Goal: Information Seeking & Learning: Find specific fact

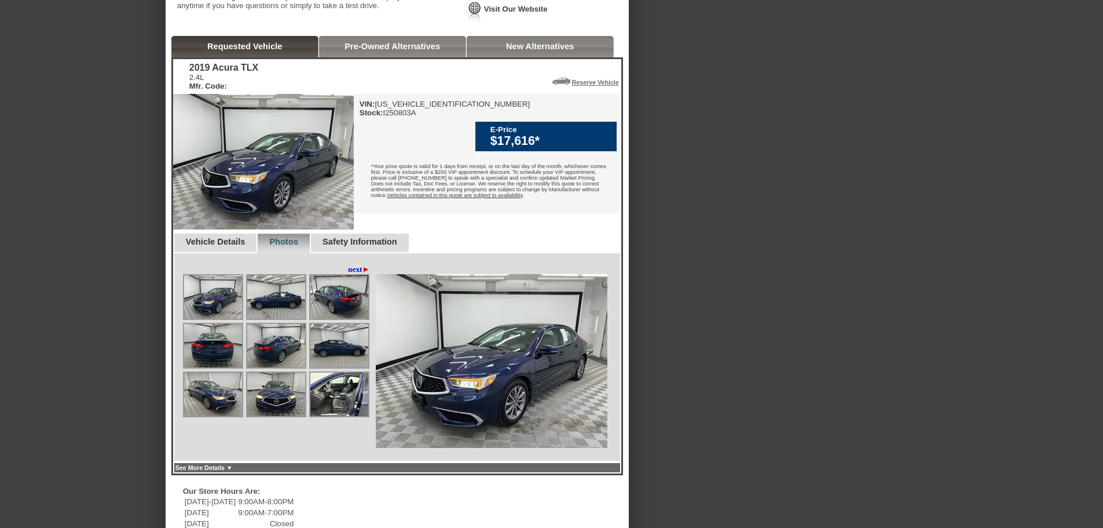
scroll to position [290, 0]
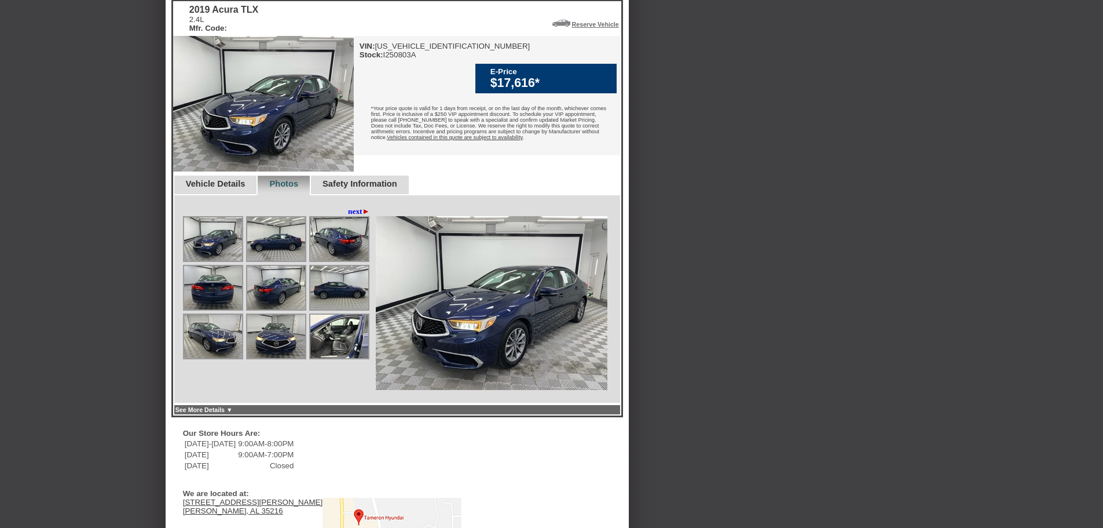
click at [338, 358] on img at bounding box center [339, 336] width 58 height 43
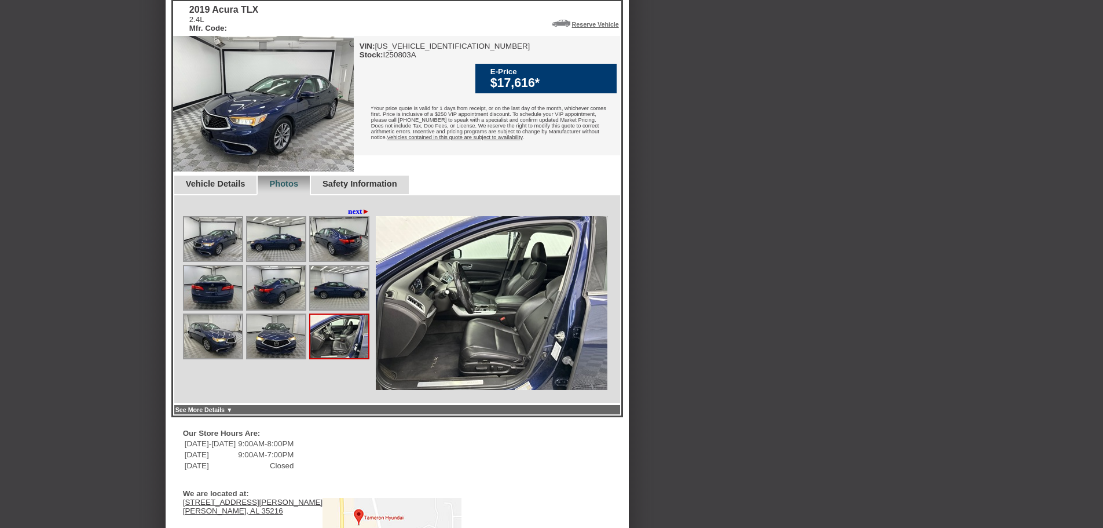
click at [233, 413] on link "See More Details ▼" at bounding box center [204, 409] width 57 height 7
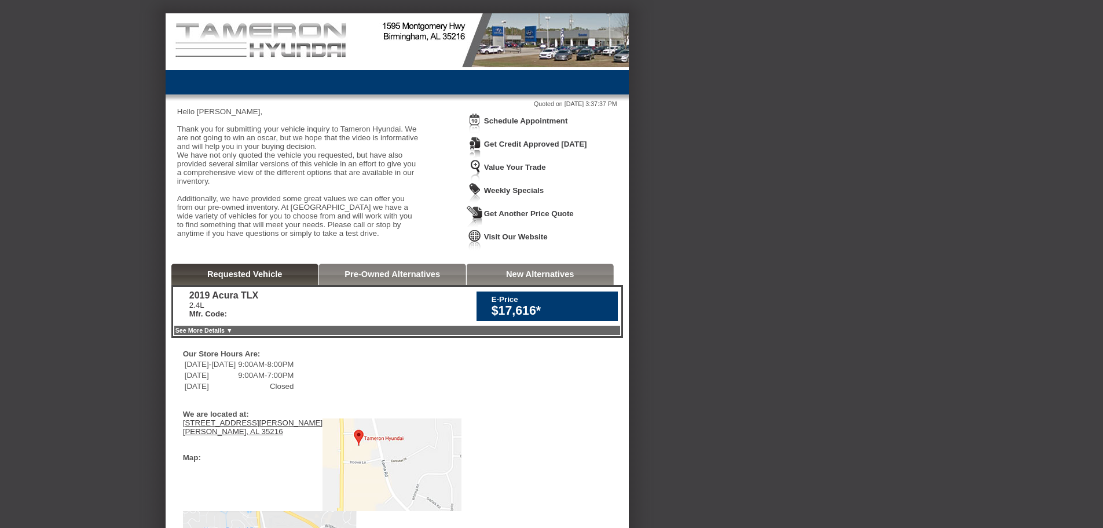
scroll to position [0, 0]
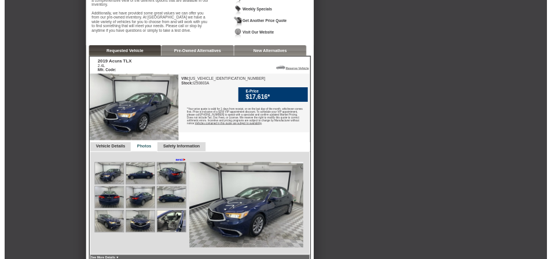
scroll to position [290, 0]
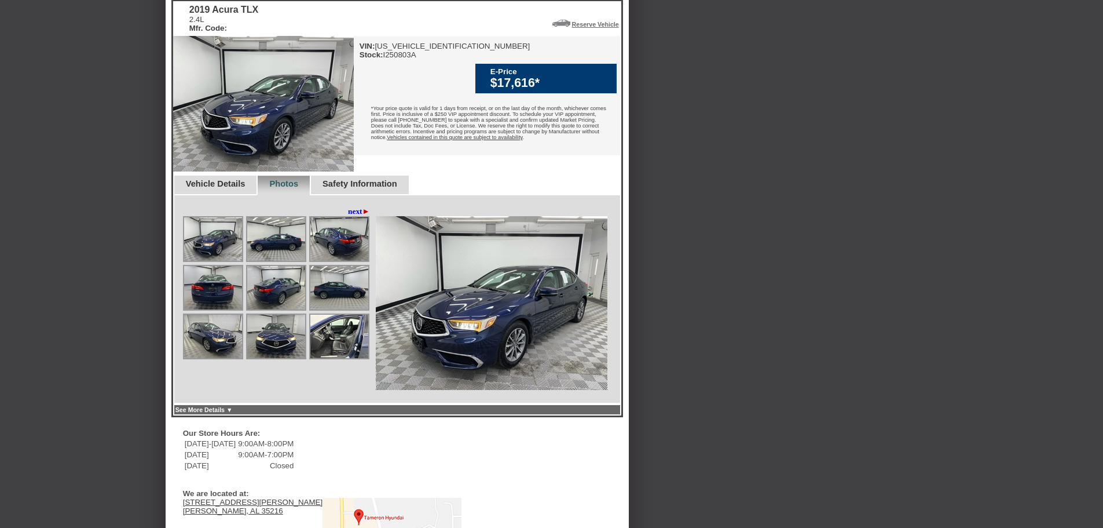
click at [346, 358] on img at bounding box center [339, 336] width 58 height 43
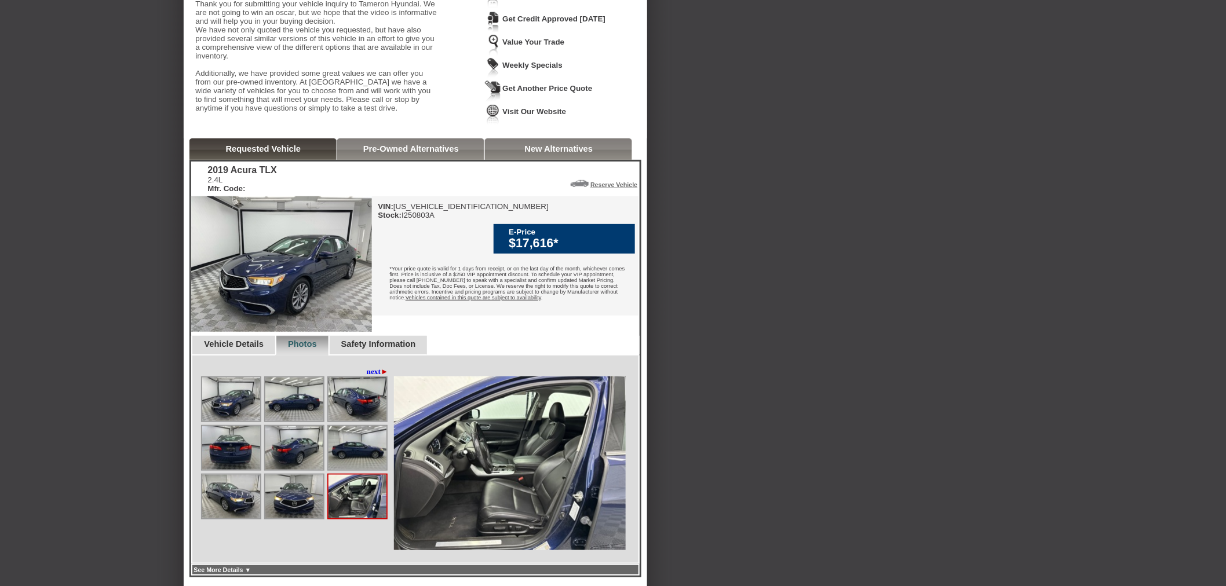
scroll to position [106, 0]
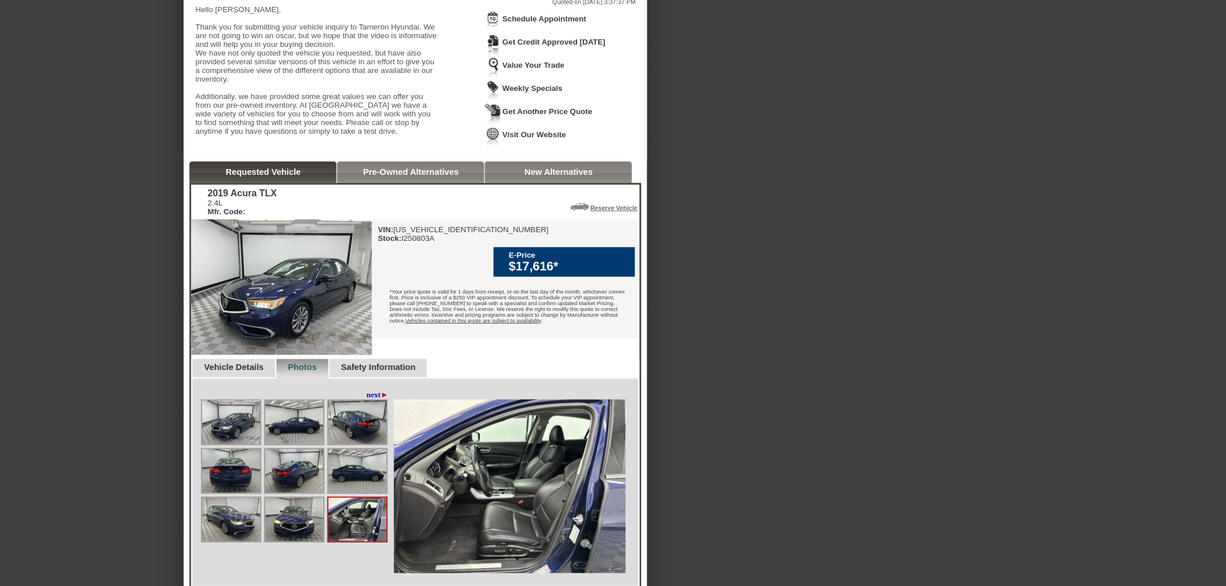
click at [263, 379] on div "Vehicle Details" at bounding box center [233, 369] width 84 height 20
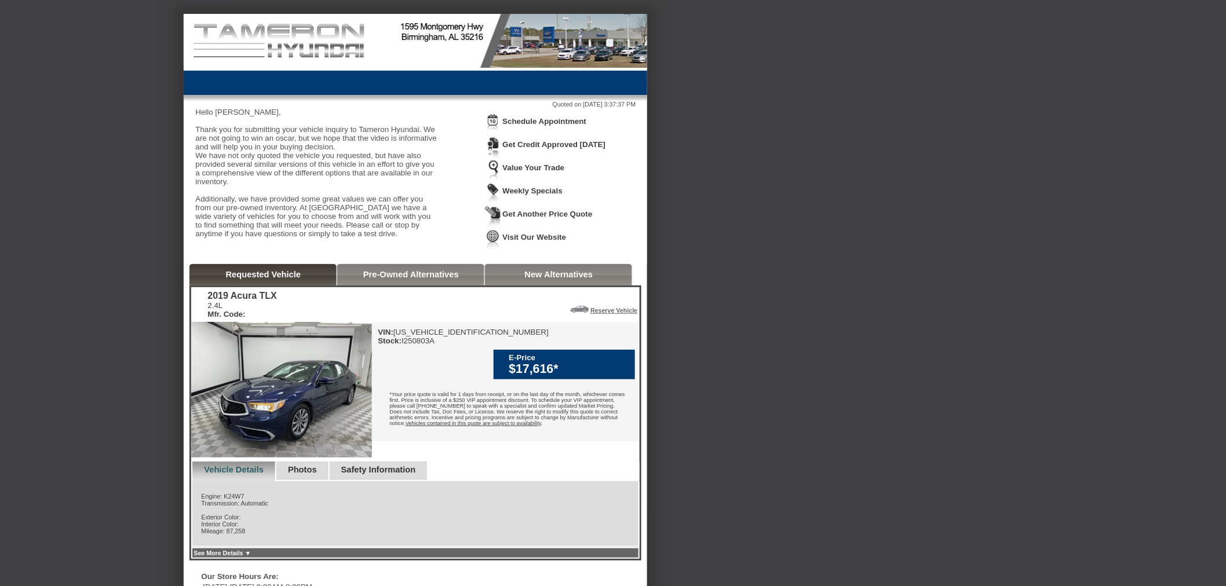
scroll to position [0, 0]
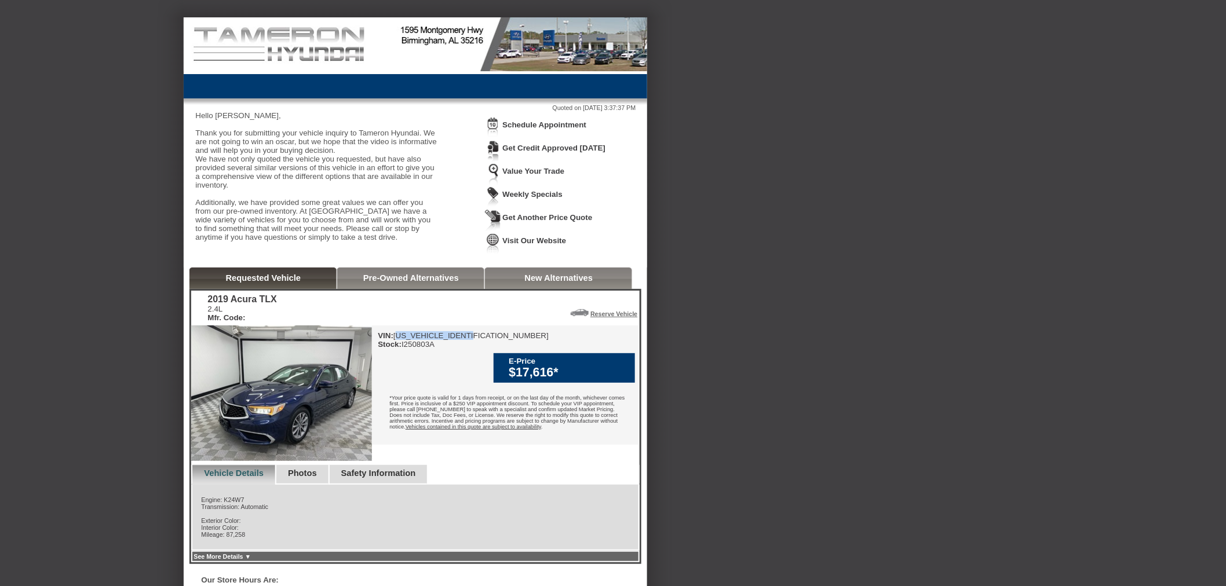
drag, startPoint x: 400, startPoint y: 369, endPoint x: 484, endPoint y: 370, distance: 83.4
click at [484, 349] on div "VIN: [US_VEHICLE_IDENTIFICATION_NUMBER] Stock: I250803A" at bounding box center [463, 339] width 171 height 17
copy div "[US_VEHICLE_IDENTIFICATION_NUMBER]"
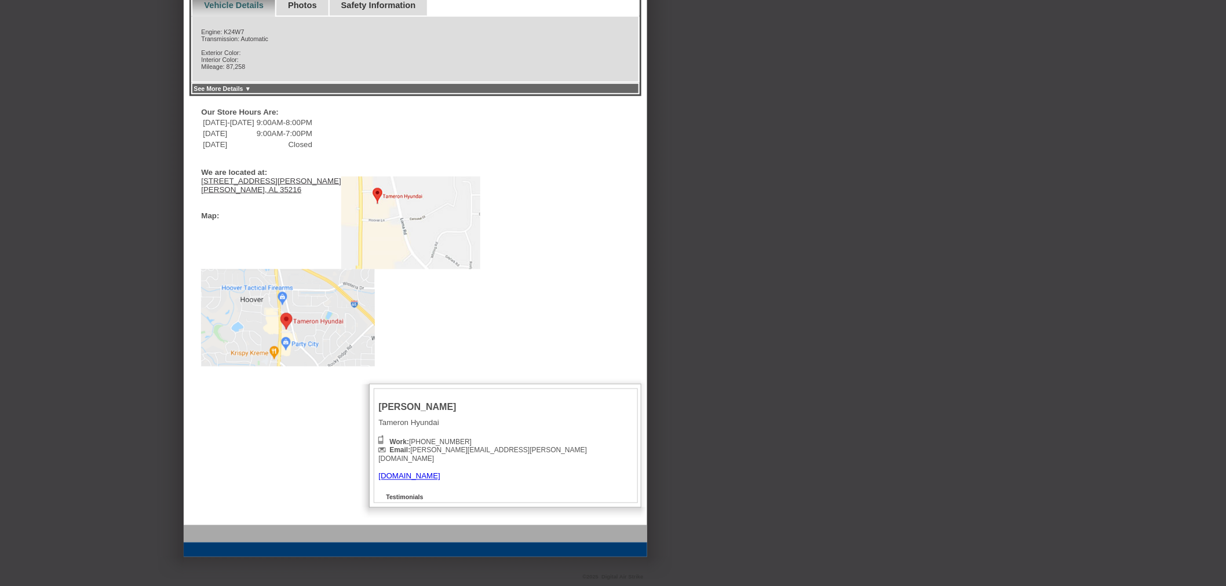
scroll to position [111, 0]
